Goal: Entertainment & Leisure: Consume media (video, audio)

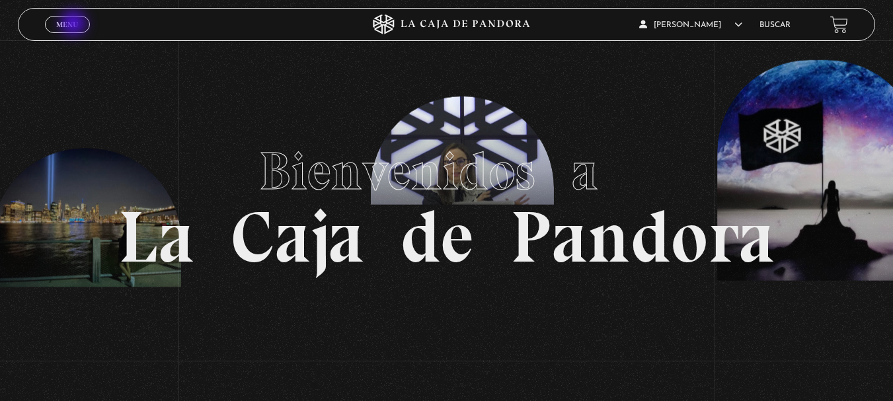
click at [75, 24] on span "Menu" at bounding box center [67, 24] width 22 height 8
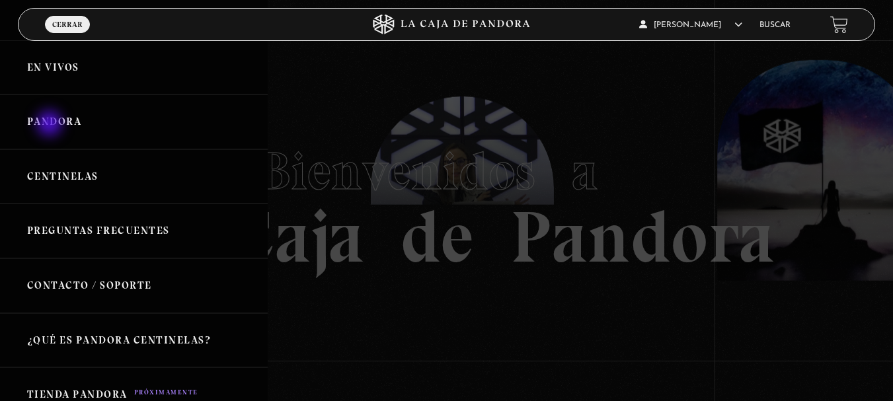
click at [51, 125] on link "Pandora" at bounding box center [134, 122] width 268 height 55
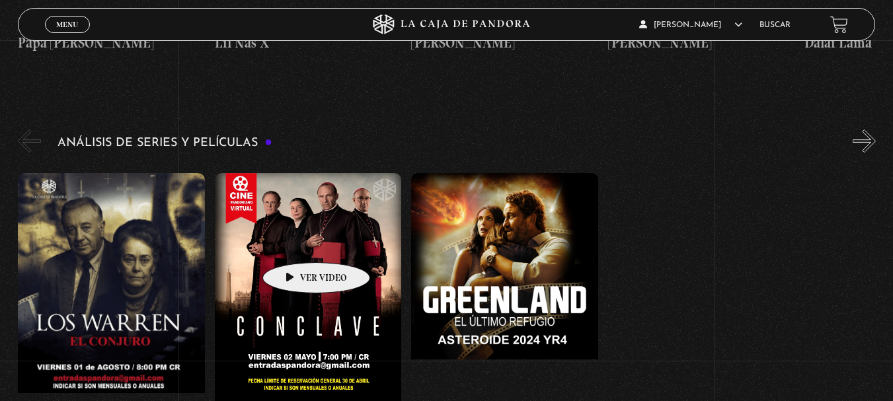
scroll to position [2446, 0]
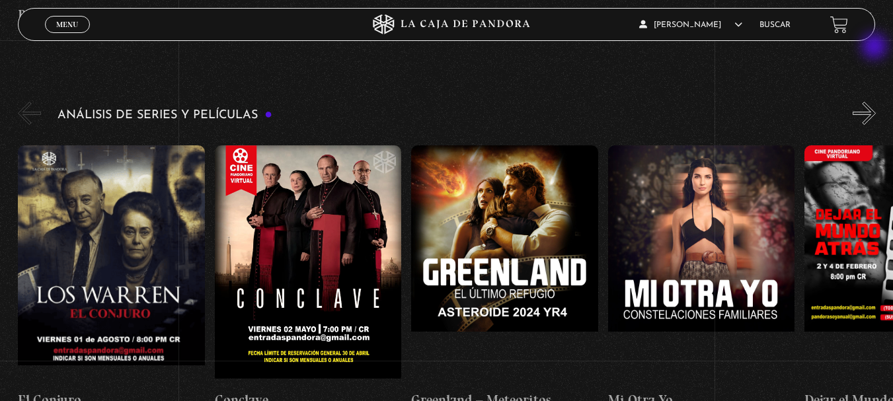
click at [876, 102] on button "»" at bounding box center [864, 113] width 23 height 23
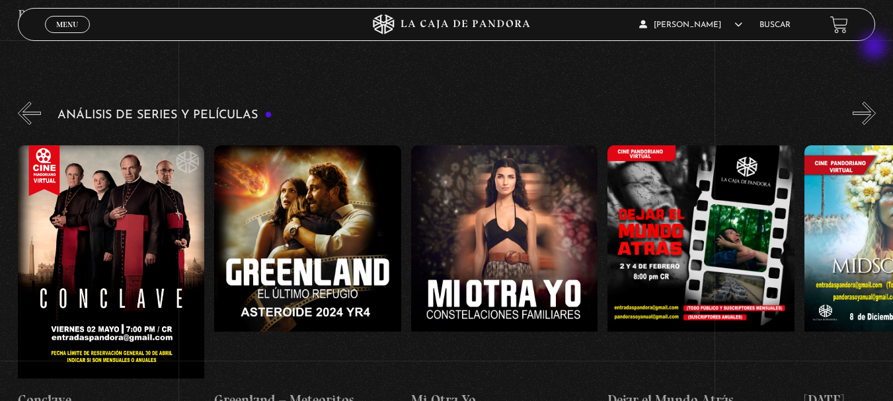
click at [876, 102] on button "»" at bounding box center [864, 113] width 23 height 23
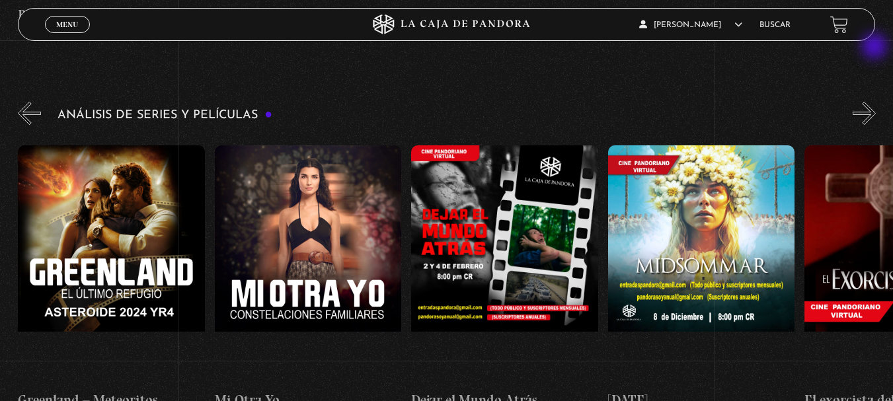
click at [876, 102] on button "»" at bounding box center [864, 113] width 23 height 23
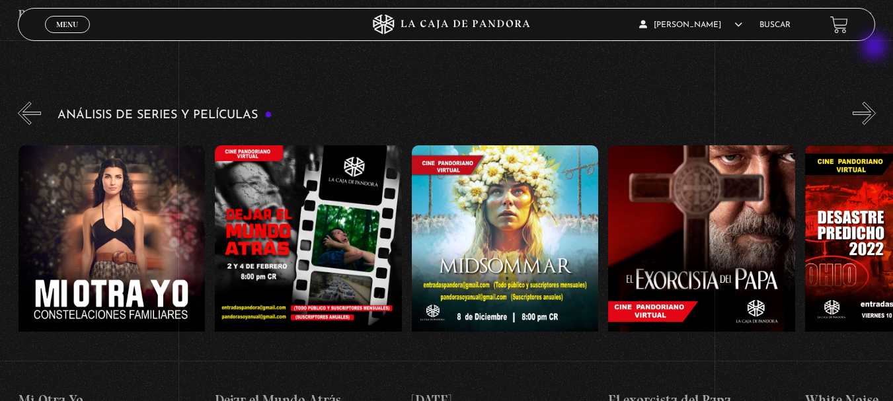
click at [876, 102] on button "»" at bounding box center [864, 113] width 23 height 23
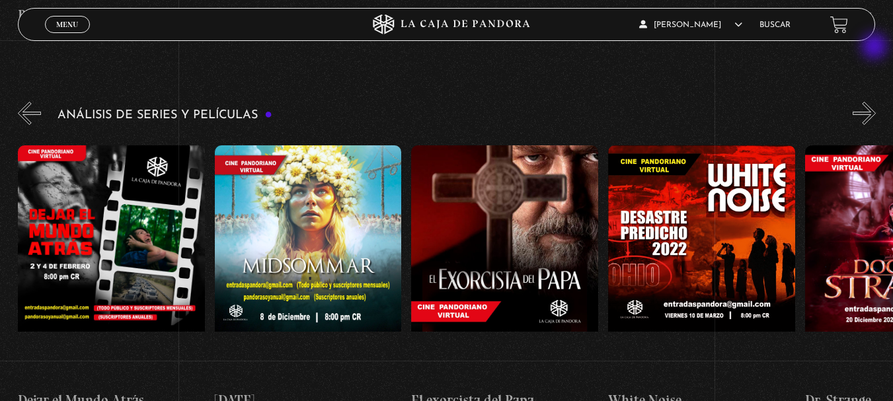
click at [876, 102] on button "»" at bounding box center [864, 113] width 23 height 23
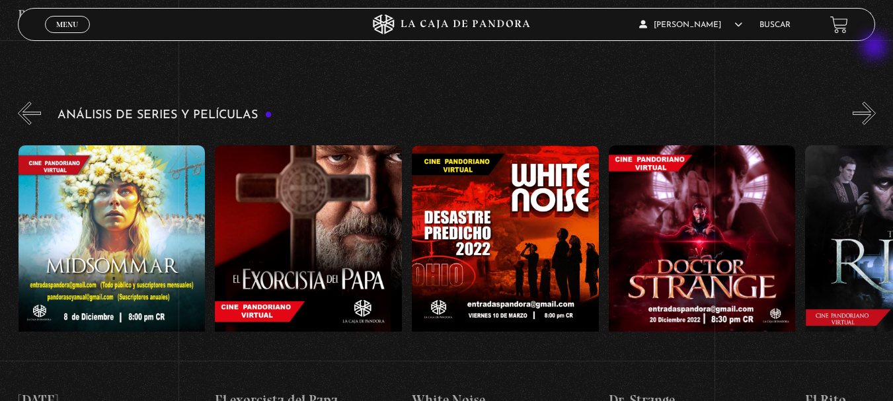
scroll to position [0, 984]
click at [876, 102] on button "»" at bounding box center [864, 113] width 23 height 23
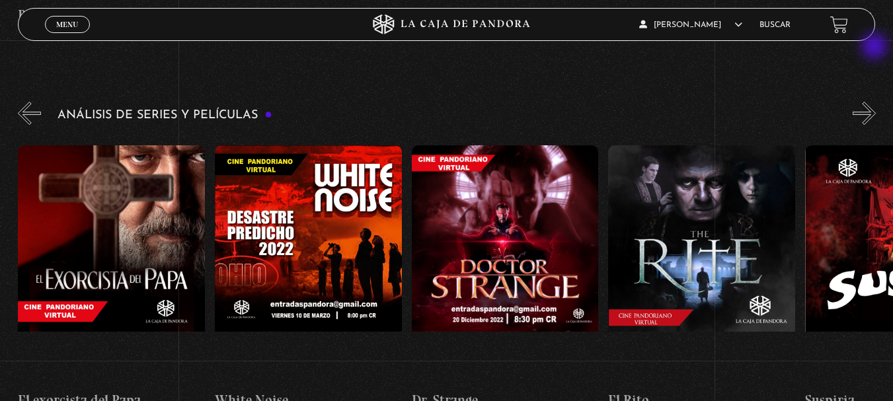
click at [876, 102] on button "»" at bounding box center [864, 113] width 23 height 23
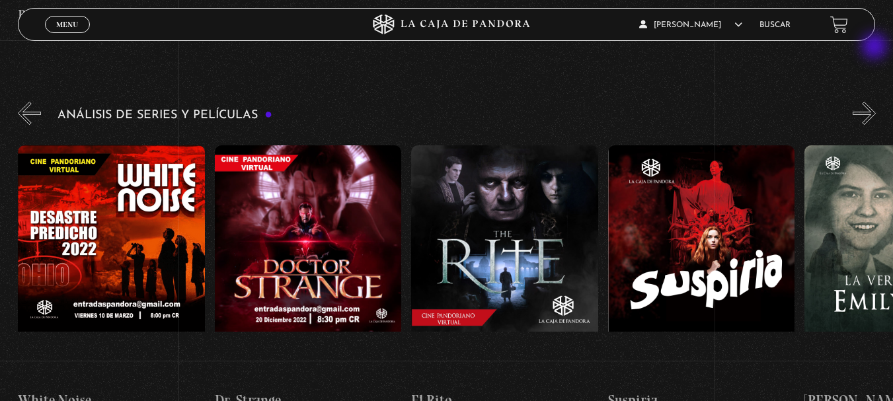
click at [876, 102] on button "»" at bounding box center [864, 113] width 23 height 23
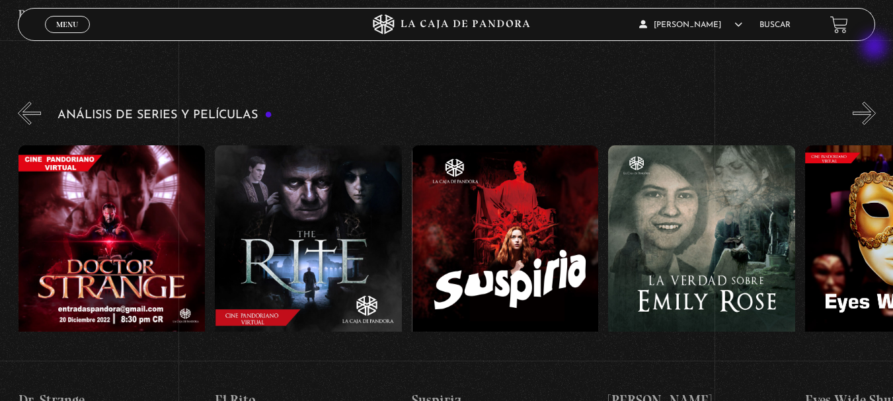
click at [876, 102] on button "»" at bounding box center [864, 113] width 23 height 23
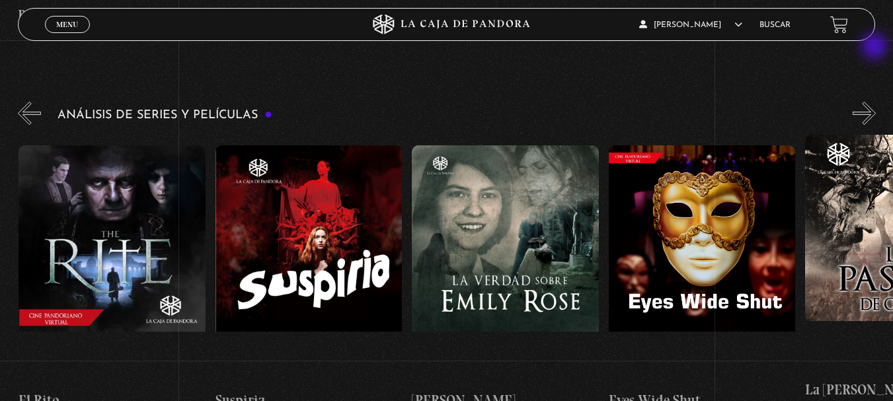
scroll to position [0, 1771]
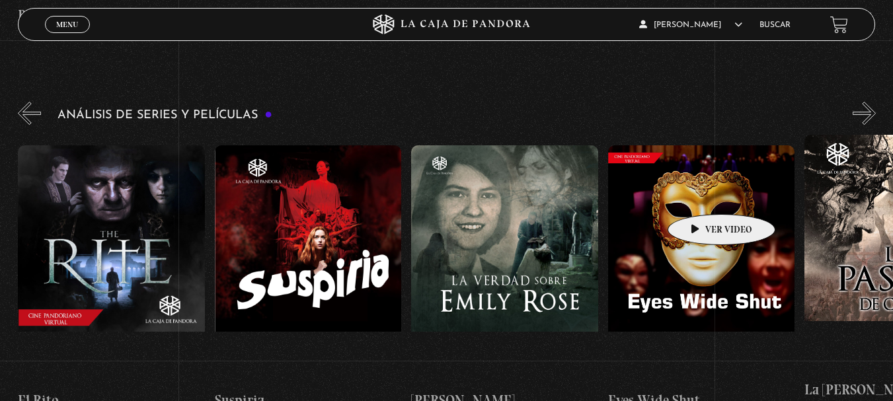
click at [701, 194] on figure at bounding box center [701, 264] width 187 height 238
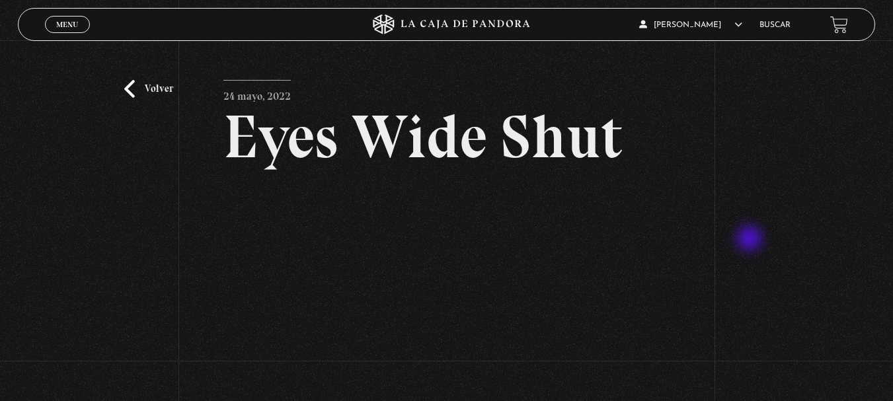
click at [752, 240] on div "Volver 24 mayo, 2022 Eyes Wide Shut WhatsApp Twitter Messenger Email" at bounding box center [446, 269] width 893 height 459
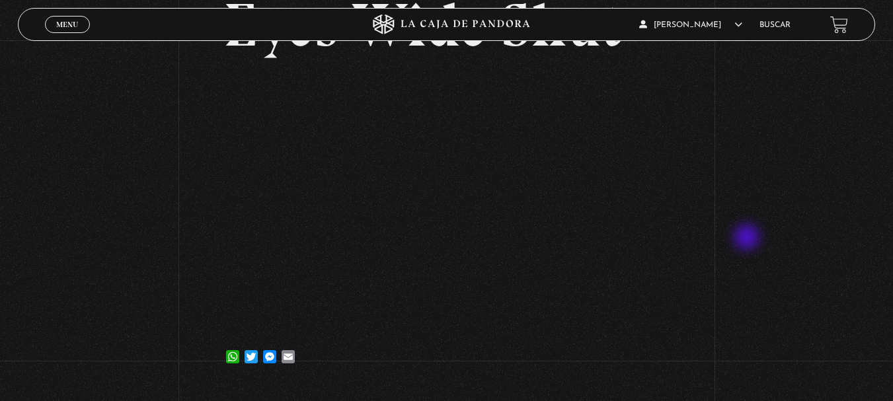
scroll to position [132, 0]
